Goal: Find specific page/section: Find specific page/section

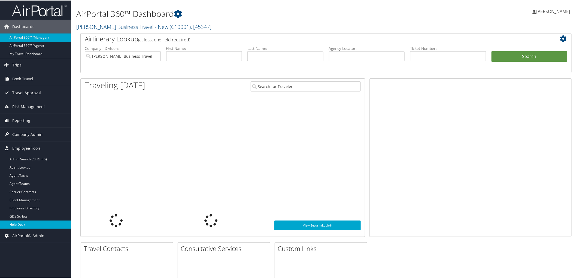
click at [16, 223] on link "Help Desk" at bounding box center [35, 224] width 71 height 8
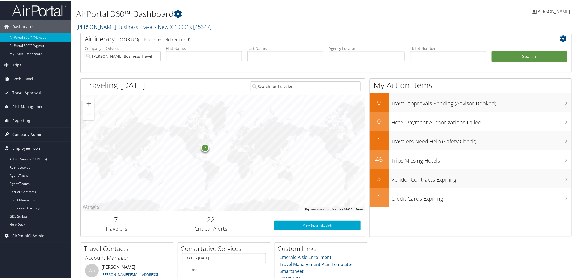
click at [33, 134] on span "Company Admin" at bounding box center [27, 134] width 30 height 14
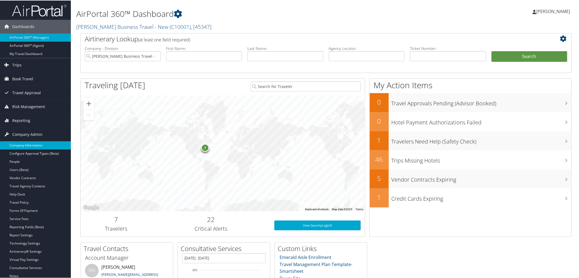
click at [33, 144] on link "Company Information" at bounding box center [35, 145] width 71 height 8
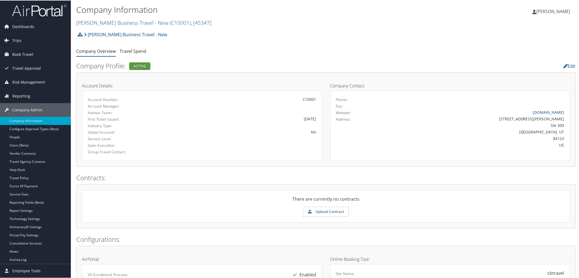
click at [212, 23] on h2 "Christopherson Business Travel - New ( C10001 ) , [ 45347 ]" at bounding box center [242, 21] width 333 height 9
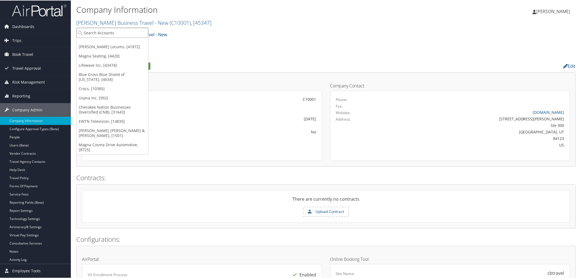
click at [127, 28] on input "search" at bounding box center [113, 32] width 72 height 10
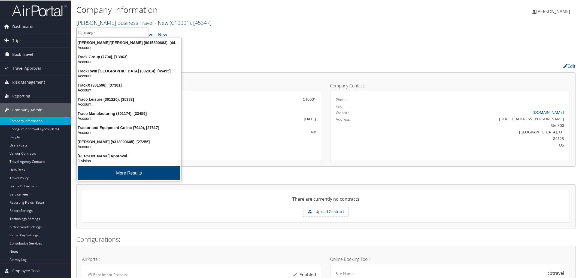
type input "traeger"
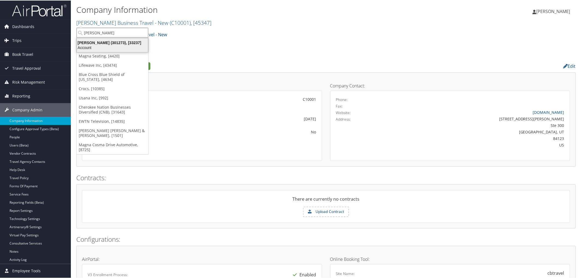
click at [104, 49] on div "Account" at bounding box center [113, 47] width 78 height 5
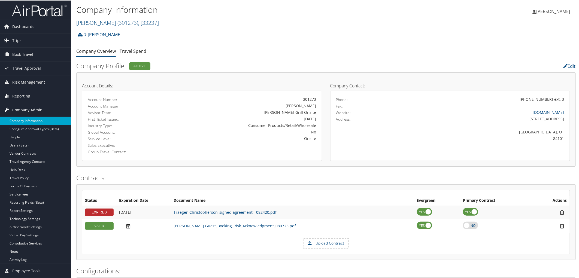
click at [24, 108] on span "Company Admin" at bounding box center [27, 110] width 30 height 14
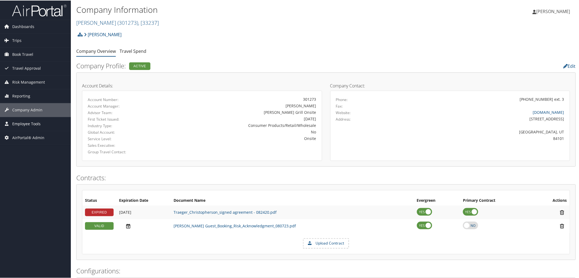
click at [24, 126] on span "Employee Tools" at bounding box center [26, 124] width 28 height 14
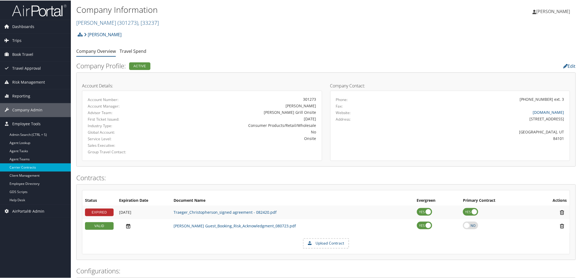
click at [20, 169] on link "Carrier Contracts" at bounding box center [35, 167] width 71 height 8
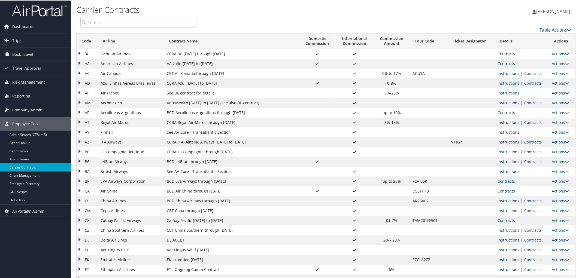
click at [509, 63] on link "Contracts" at bounding box center [505, 62] width 17 height 5
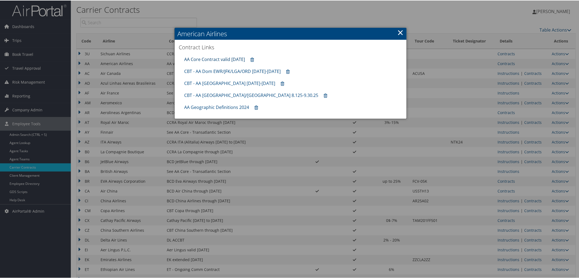
click at [209, 59] on link "AA Core Contract valid [DATE]" at bounding box center [214, 59] width 61 height 6
